Goal: Find specific page/section: Find specific page/section

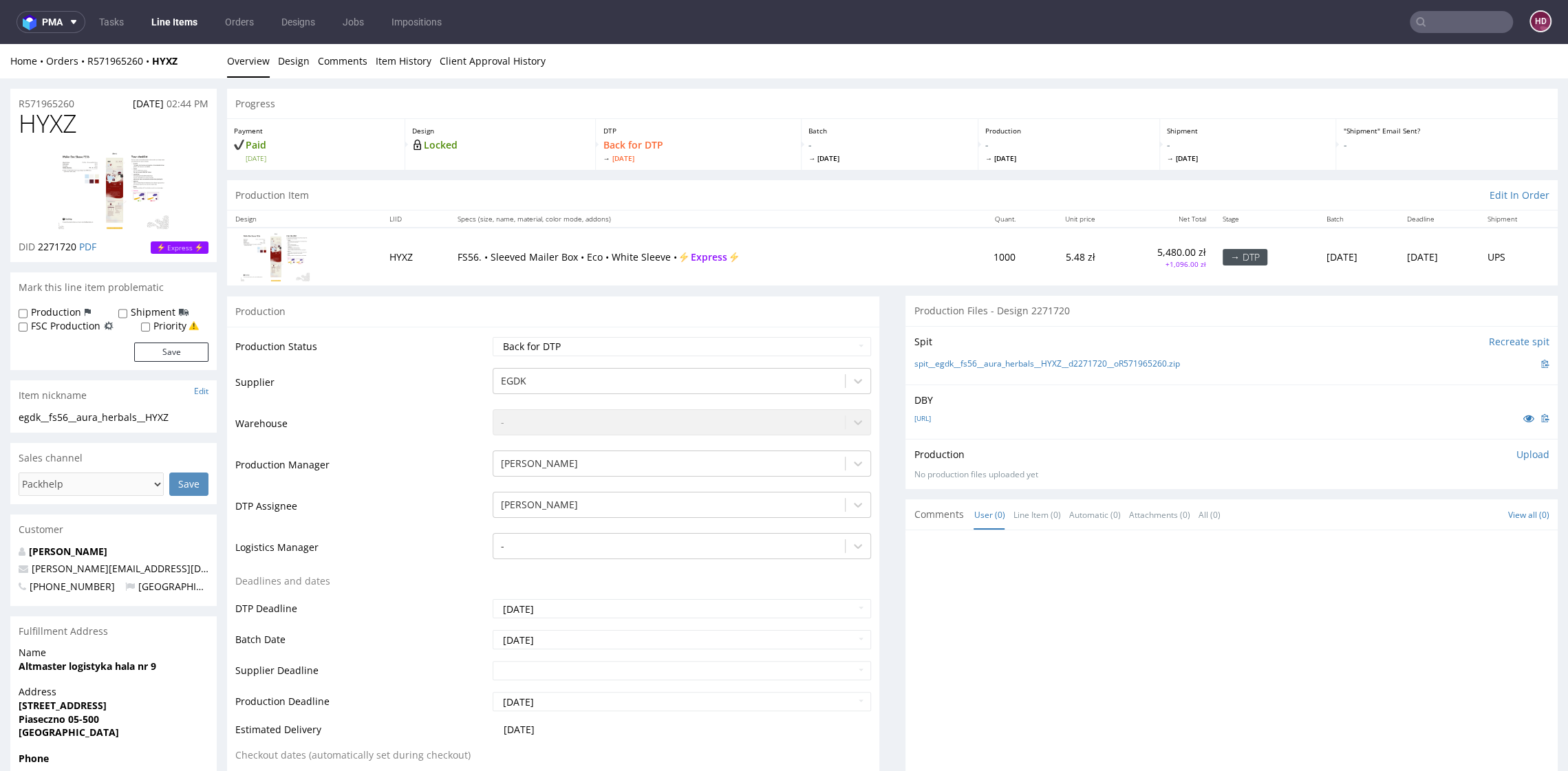
scroll to position [3, 0]
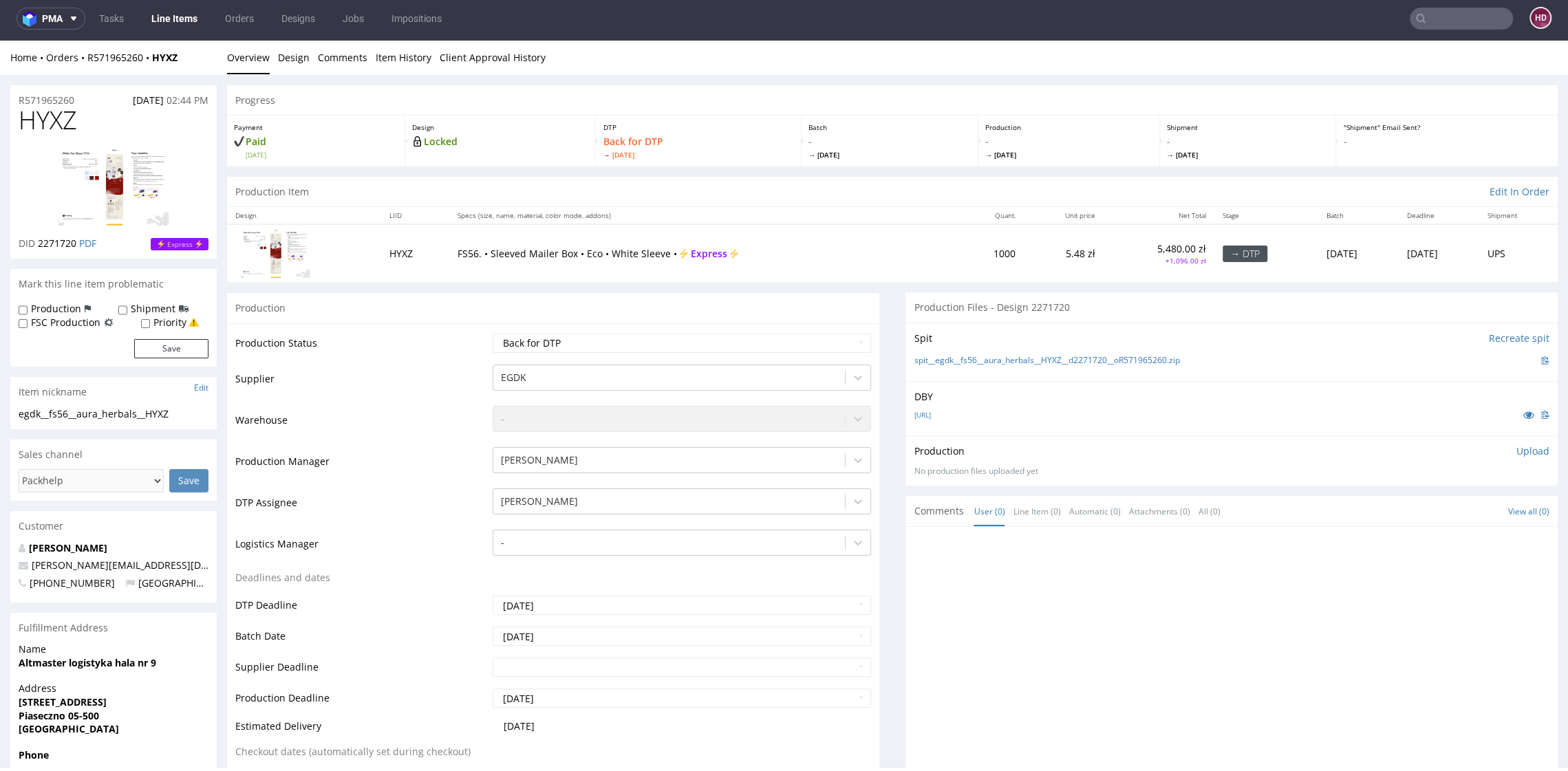
click at [179, 15] on link "Line Items" at bounding box center [174, 19] width 63 height 22
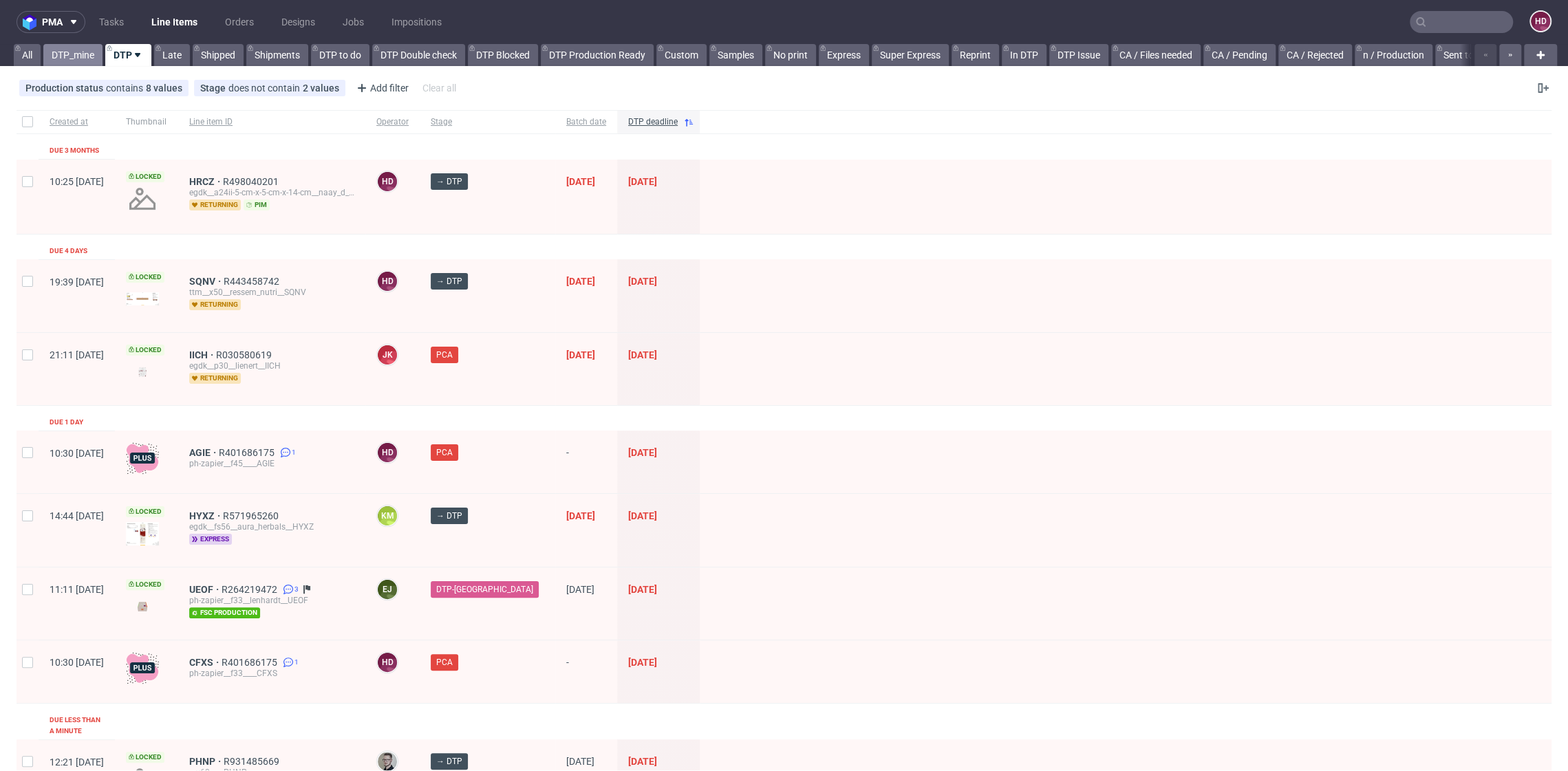
click at [82, 52] on link "DTP_mine" at bounding box center [72, 55] width 59 height 22
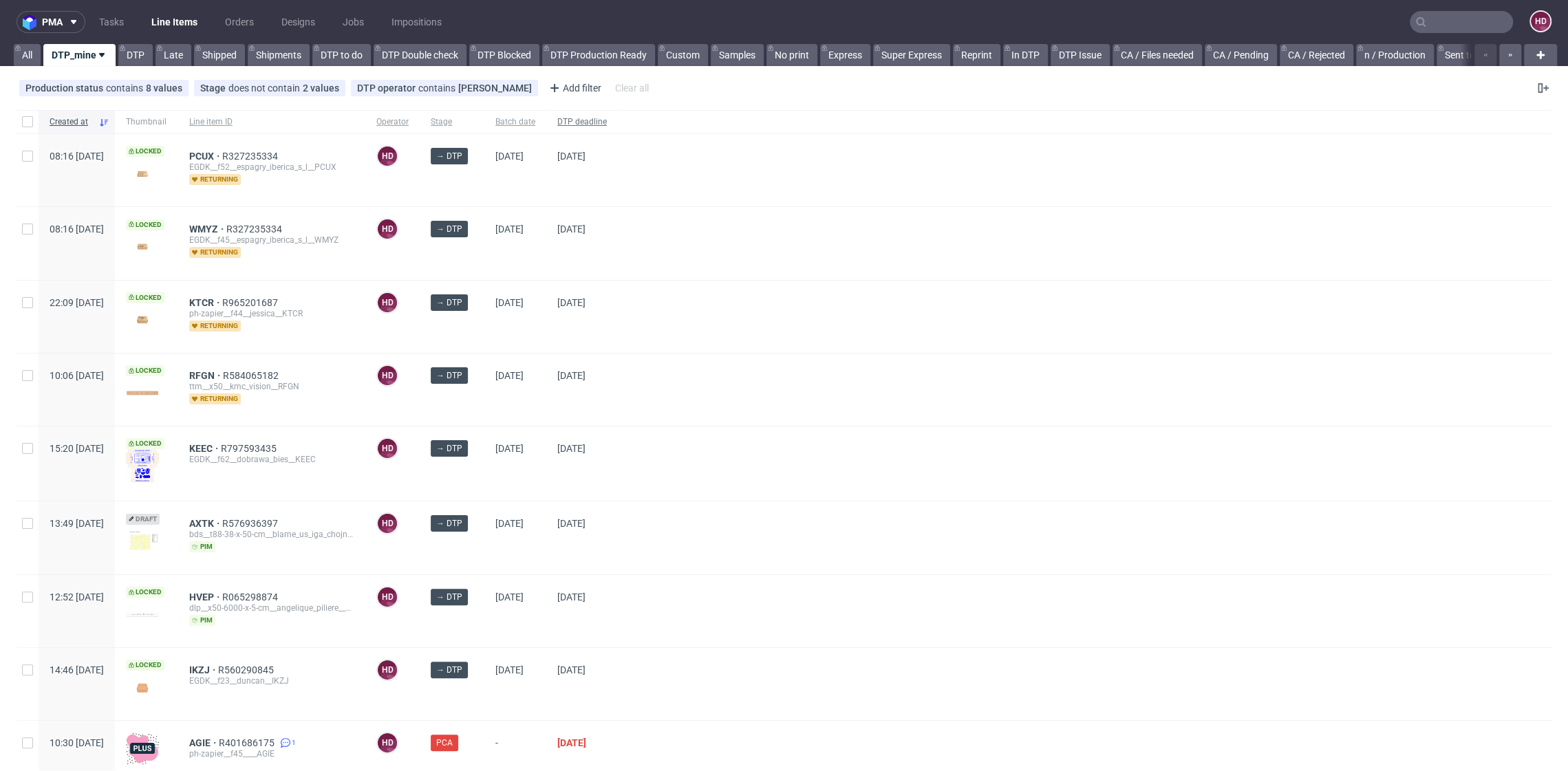
click at [607, 125] on span "DTP deadline" at bounding box center [582, 122] width 49 height 12
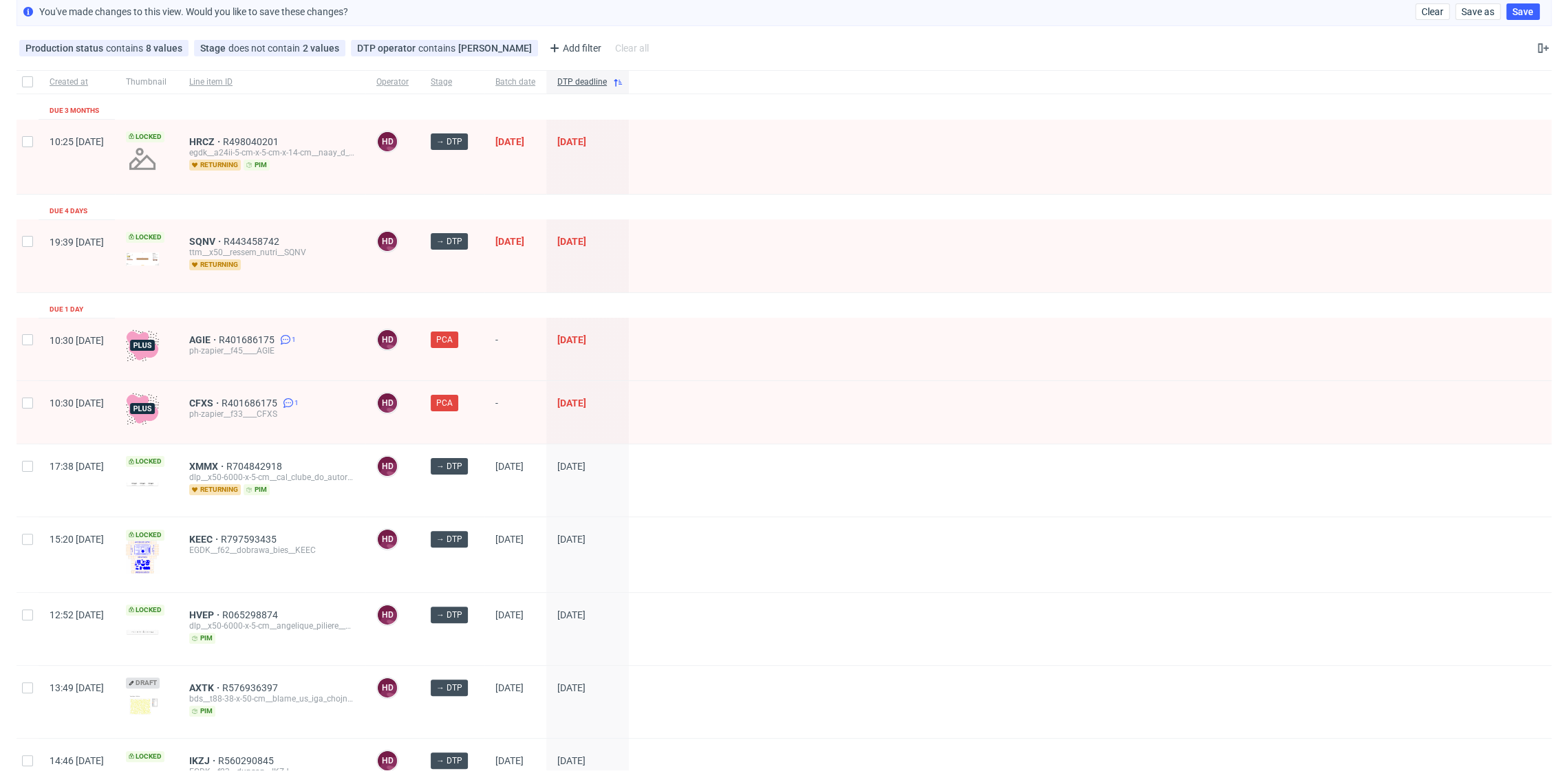
scroll to position [83, 0]
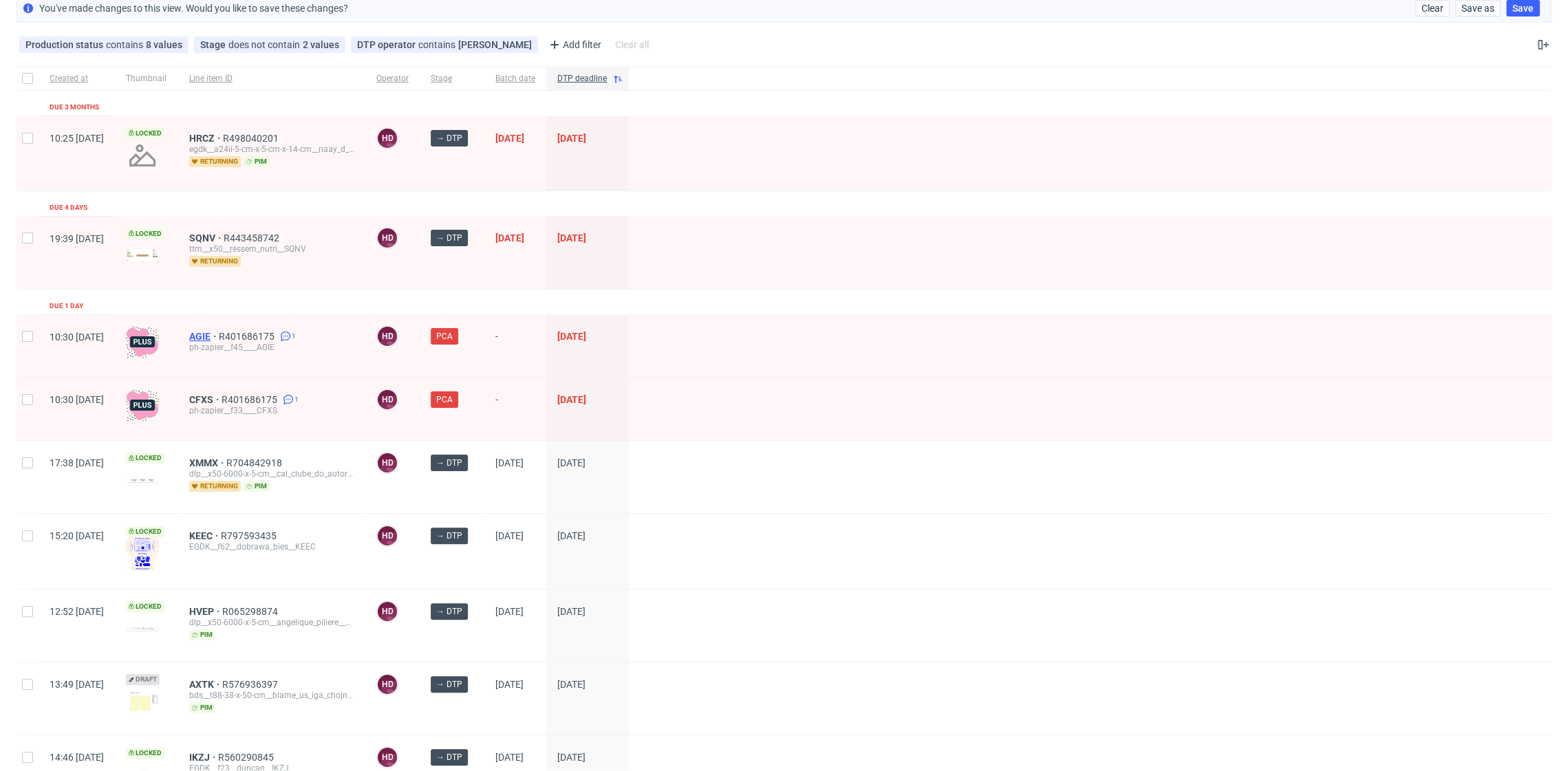
click at [219, 335] on span "AGIE" at bounding box center [204, 336] width 30 height 11
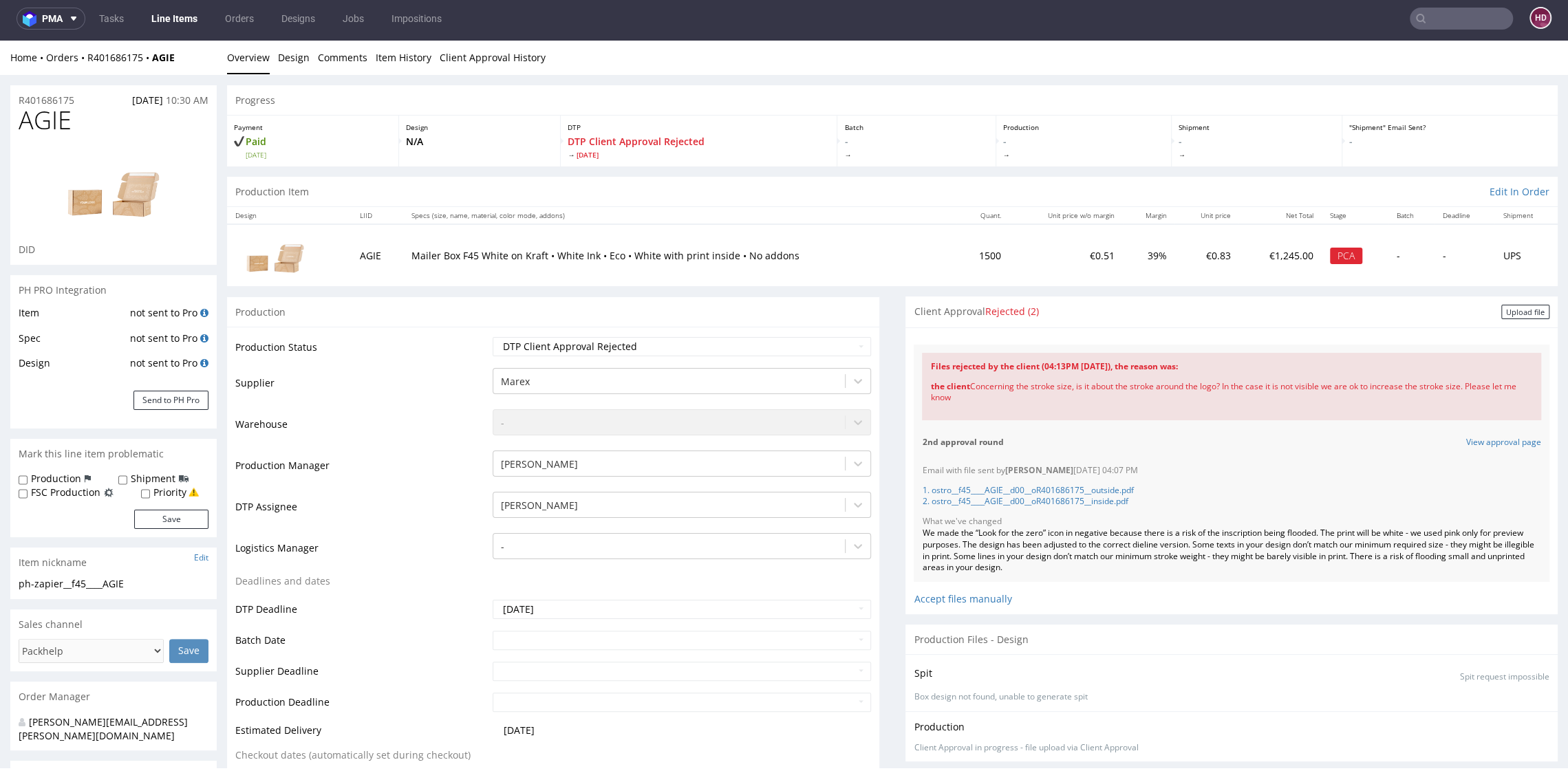
drag, startPoint x: 968, startPoint y: 382, endPoint x: 1019, endPoint y: 408, distance: 57.2
click at [1019, 408] on div "the client Concerning the stroke size, is it about the stroke around the logo? …" at bounding box center [1231, 392] width 603 height 40
copy div "oncerning the stroke size, is it about the stroke around the logo? In the case …"
click at [1038, 493] on link "1. ostro__f45____AGIE__d00__oR401686175__outside.pdf" at bounding box center [1027, 490] width 211 height 12
